Goal: Find specific page/section: Find specific page/section

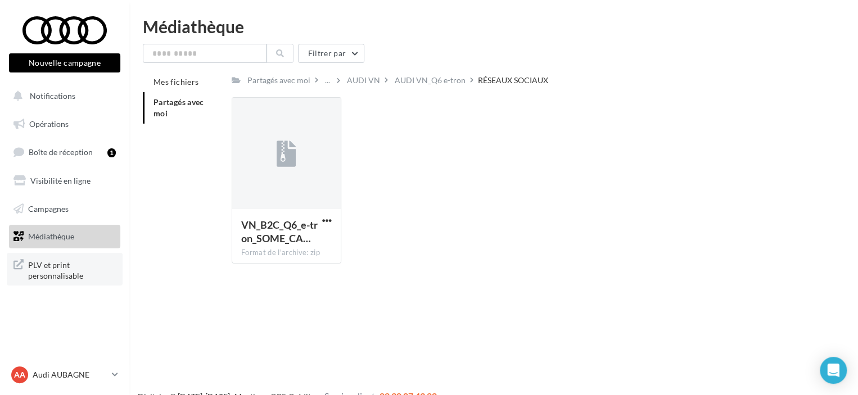
click at [81, 268] on span "PLV et print personnalisable" at bounding box center [72, 269] width 88 height 24
click at [80, 128] on link "Opérations" at bounding box center [65, 124] width 116 height 24
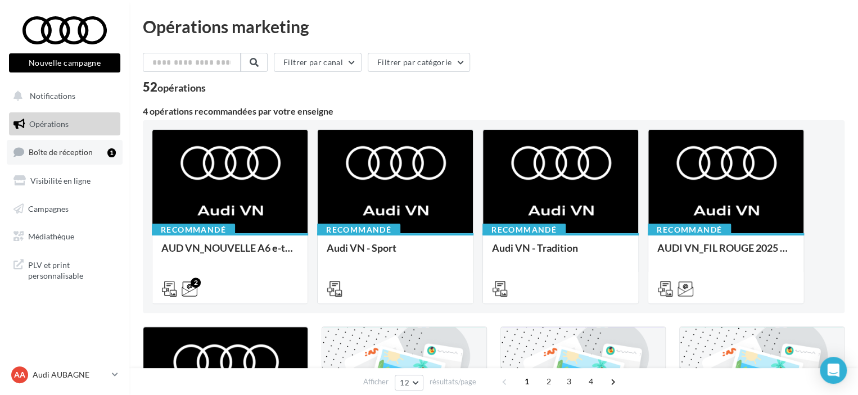
click at [74, 148] on span "Boîte de réception" at bounding box center [61, 152] width 64 height 10
